Goal: Transaction & Acquisition: Purchase product/service

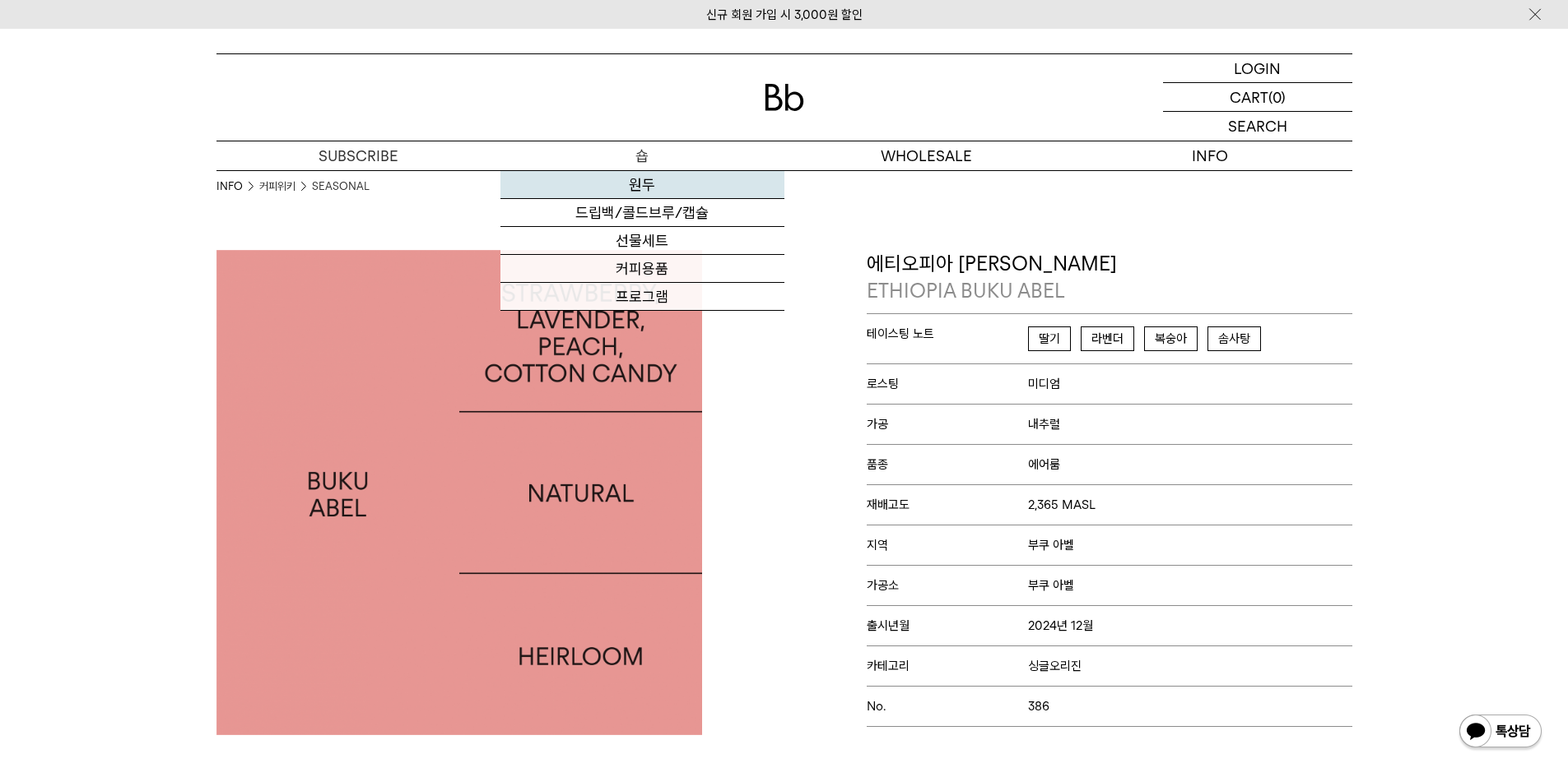
click at [671, 191] on link "원두" at bounding box center [642, 185] width 284 height 28
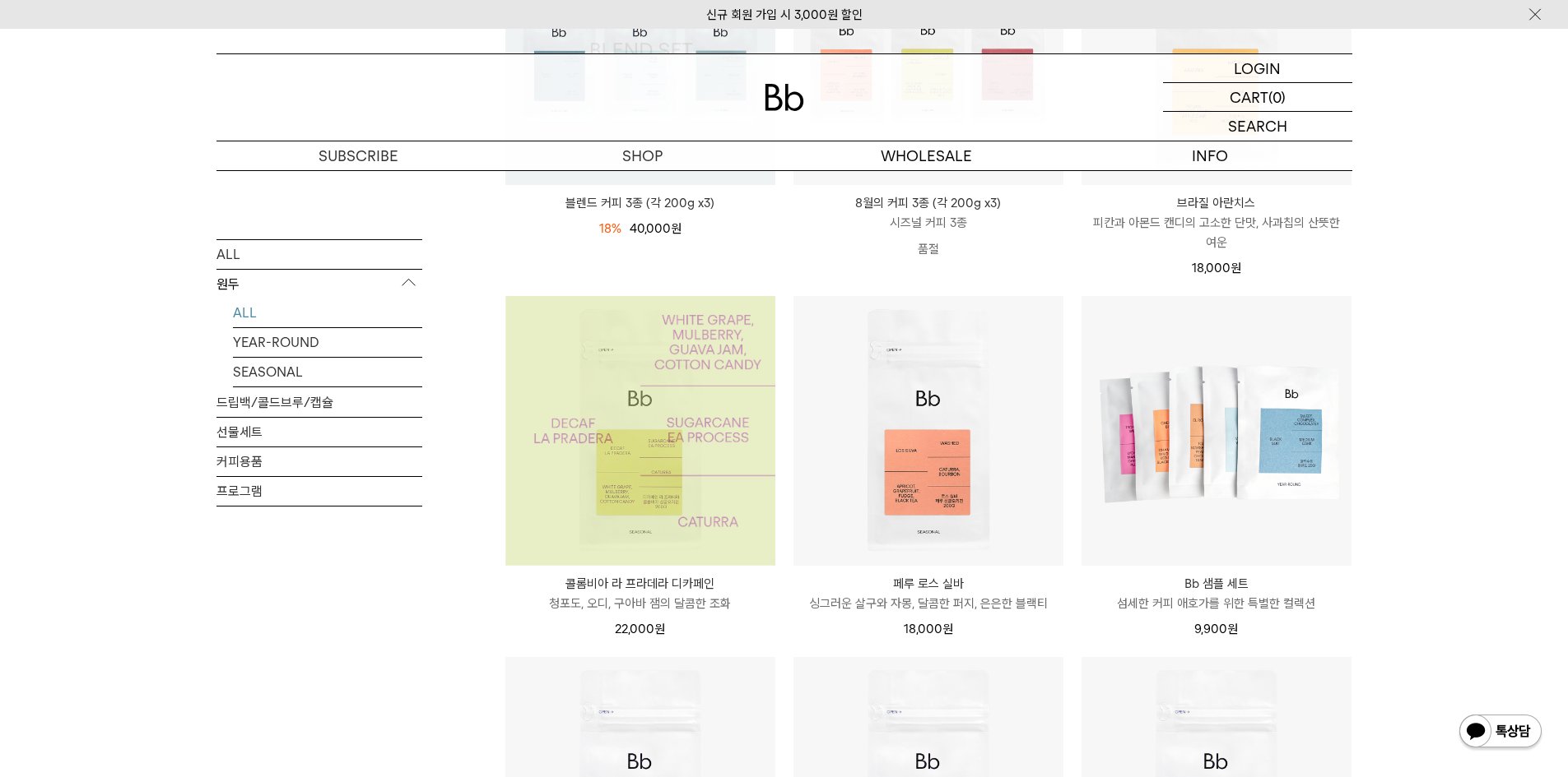
scroll to position [246, 0]
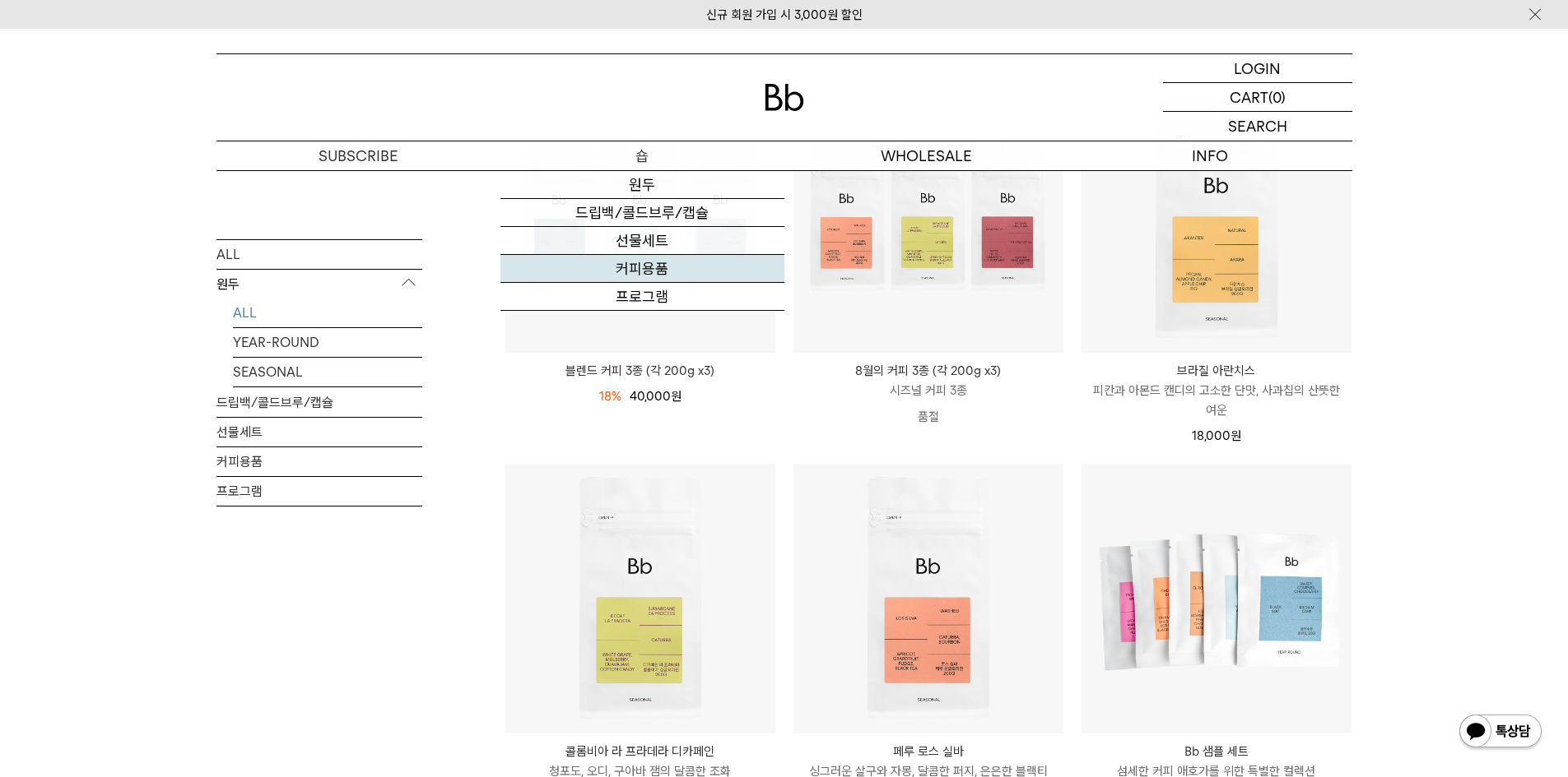
click at [649, 260] on link "커피용품" at bounding box center [642, 269] width 284 height 28
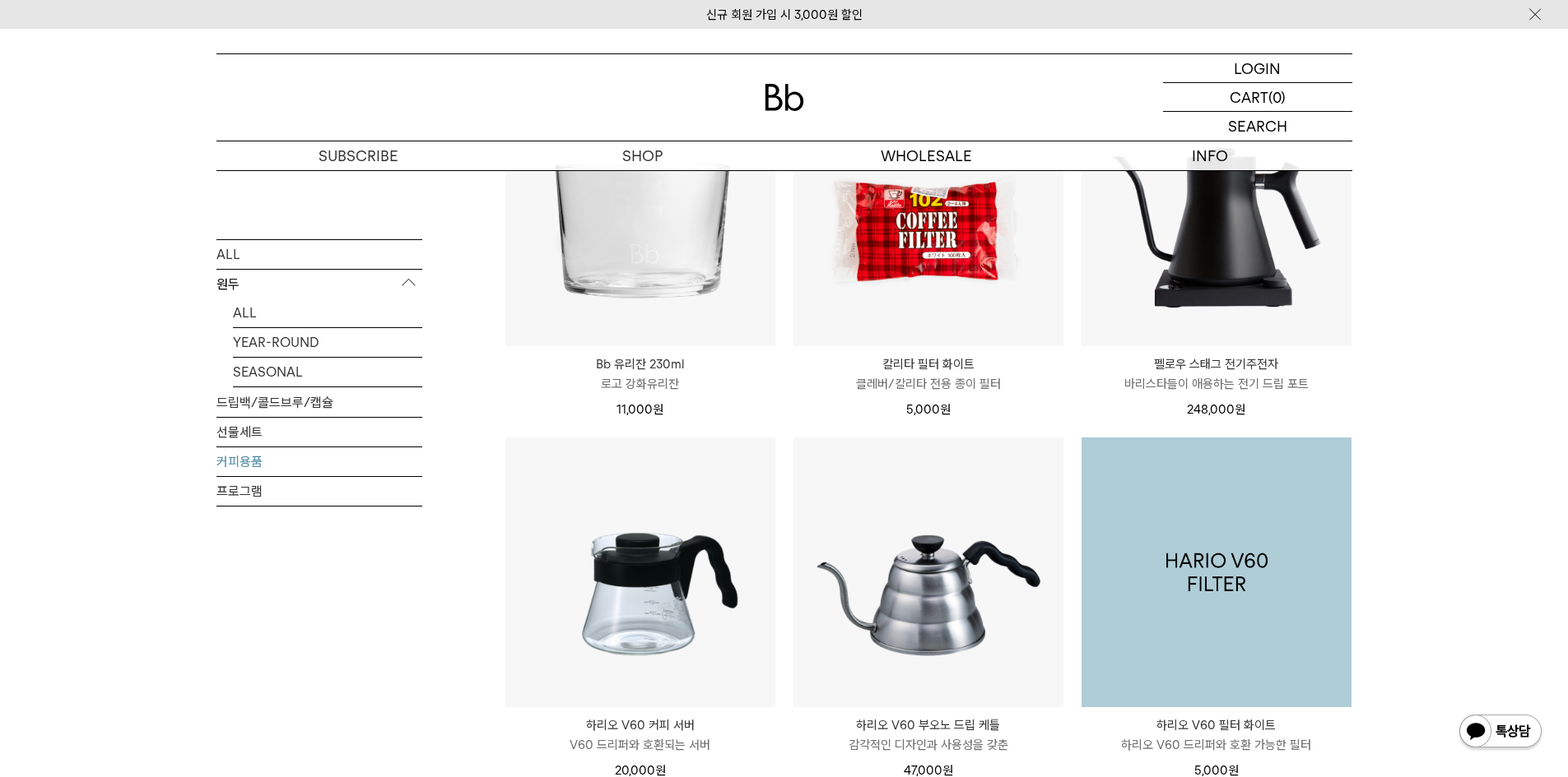
scroll to position [246, 0]
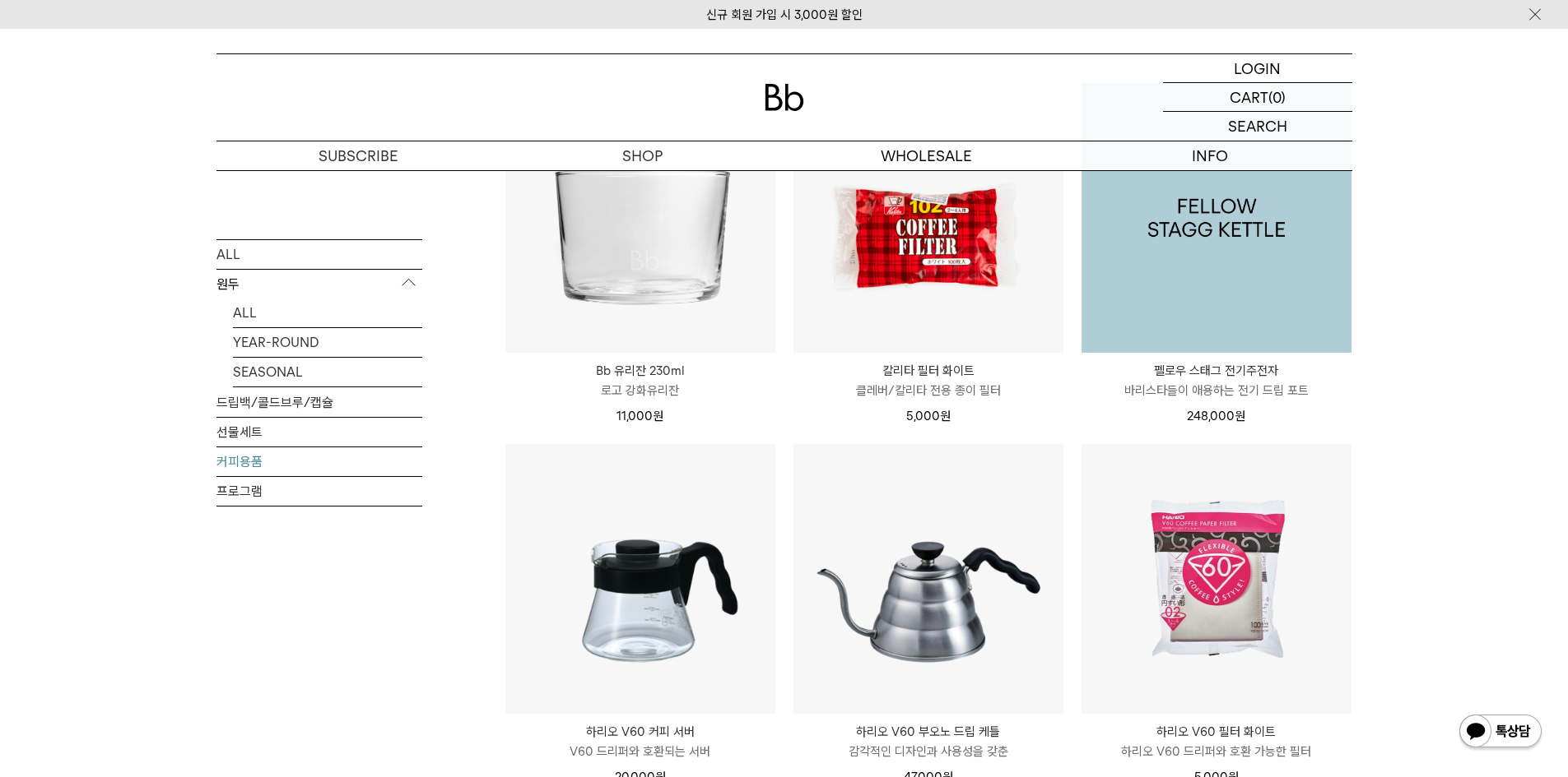
click at [1278, 299] on img at bounding box center [1216, 218] width 270 height 270
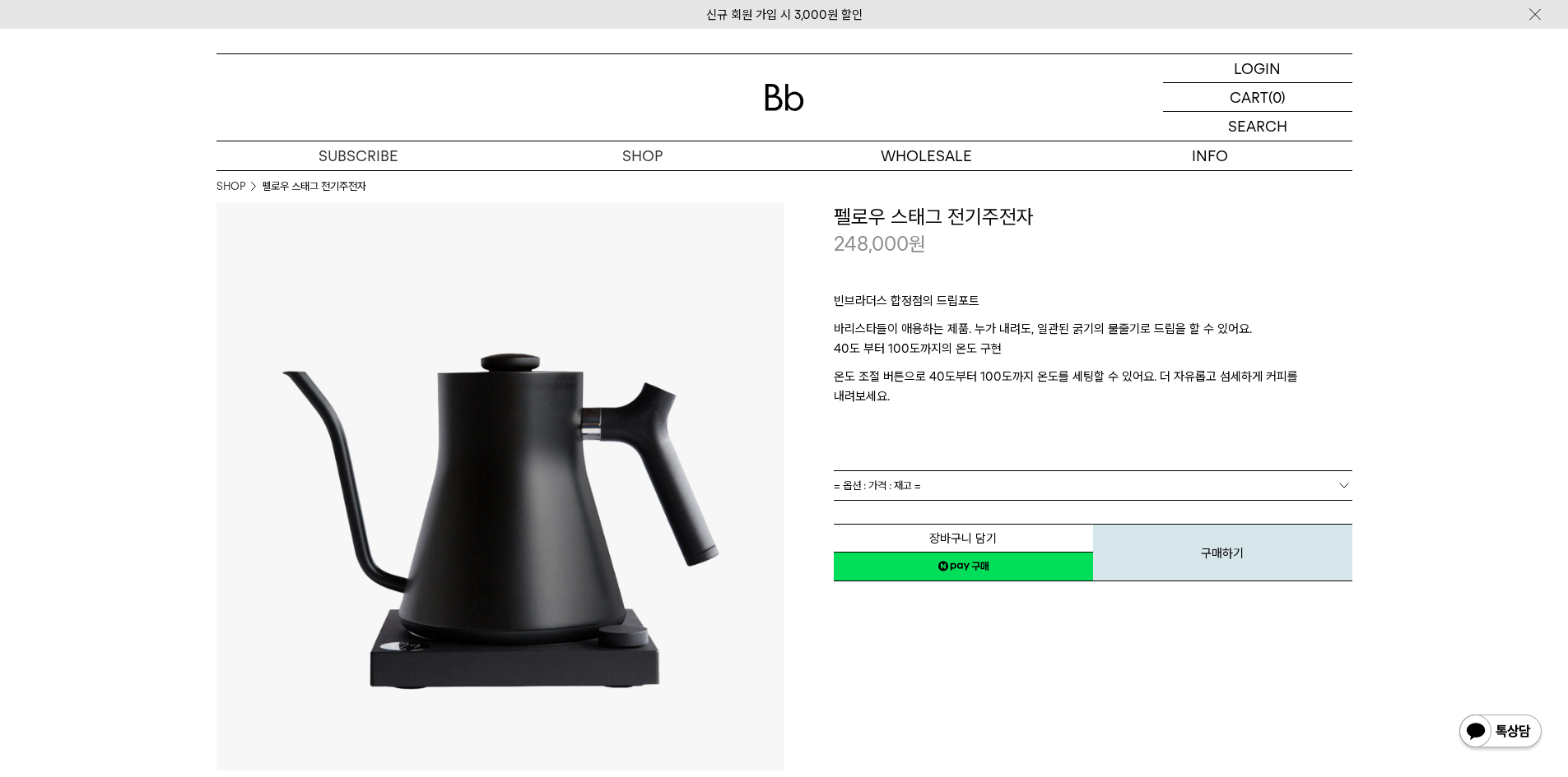
click at [999, 446] on div "빈브라더스 합정점의 드립포트 바리스타들이 애용하는 제품. 누가 내려도, 일관된 굵기의 물줄기로 드립을 할 수 있어요. 40도 부터 100도까지…" at bounding box center [1093, 364] width 518 height 212
click at [994, 471] on link "= 옵션 : 가격 : 재고 =" at bounding box center [1093, 486] width 518 height 29
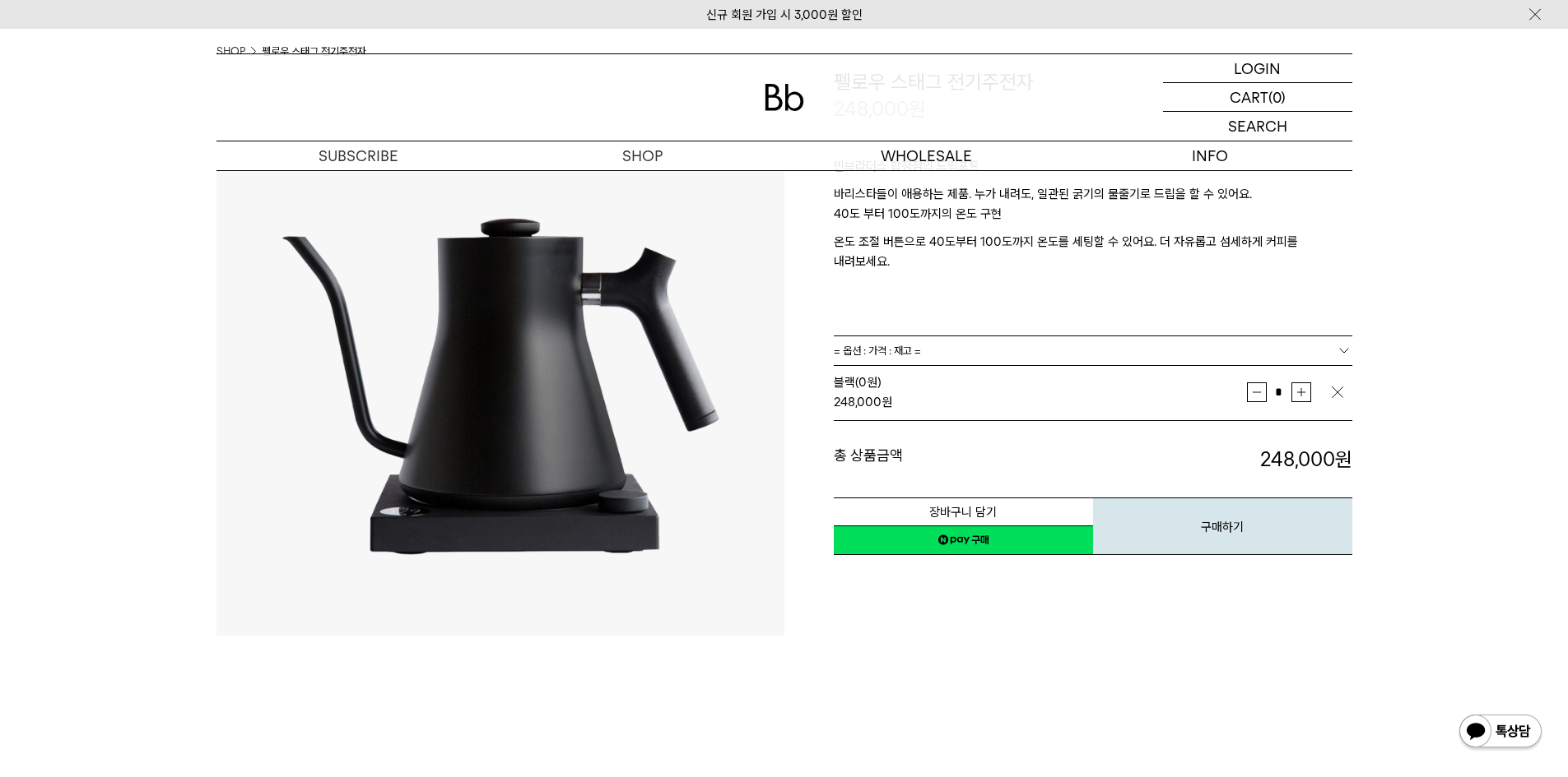
scroll to position [82, 0]
